Goal: Use online tool/utility: Utilize a website feature to perform a specific function

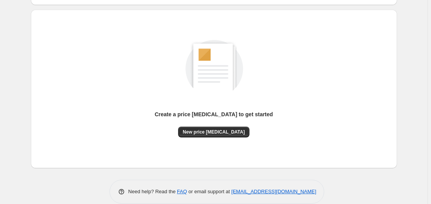
scroll to position [84, 0]
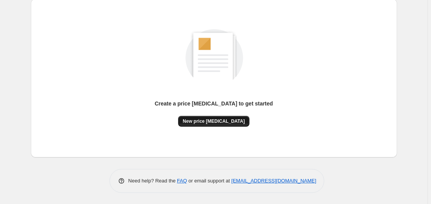
drag, startPoint x: 208, startPoint y: 117, endPoint x: 209, endPoint y: 121, distance: 4.4
click at [209, 122] on div "Create a price [MEDICAL_DATA] to get started New price [MEDICAL_DATA]" at bounding box center [213, 113] width 118 height 27
click at [209, 121] on span "New price [MEDICAL_DATA]" at bounding box center [214, 121] width 62 height 6
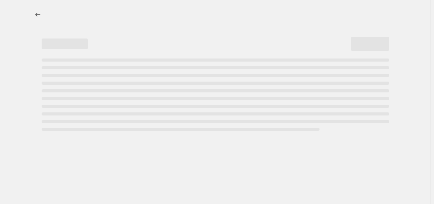
select select "percentage"
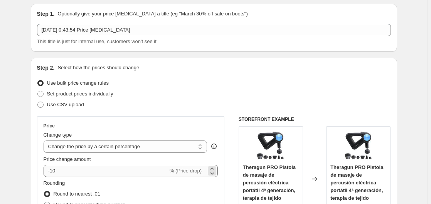
scroll to position [118, 0]
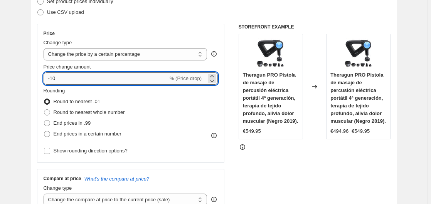
click at [91, 80] on input "-10" at bounding box center [106, 78] width 124 height 12
type input "-1"
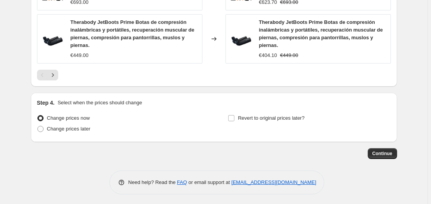
scroll to position [632, 0]
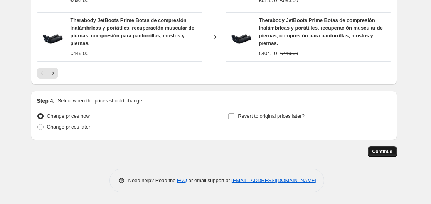
type input "-35"
click at [381, 154] on span "Continue" at bounding box center [382, 152] width 20 height 6
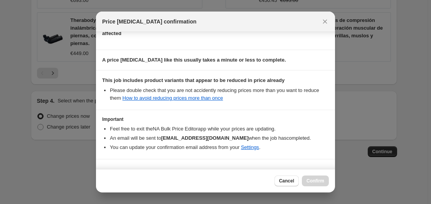
scroll to position [122, 0]
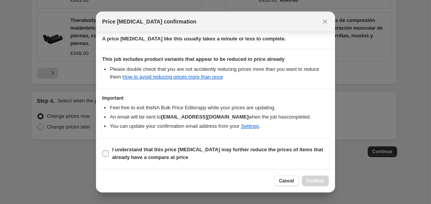
click at [131, 149] on b "I understand that this price [MEDICAL_DATA] may further reduce the prices of it…" at bounding box center [217, 153] width 211 height 13
click at [109, 151] on input "I understand that this price [MEDICAL_DATA] may further reduce the prices of it…" at bounding box center [105, 154] width 6 height 6
checkbox input "true"
click at [320, 183] on span "Confirm" at bounding box center [315, 181] width 18 height 6
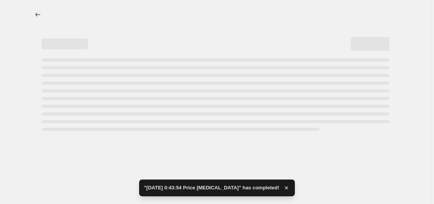
select select "percentage"
